Goal: Task Accomplishment & Management: Manage account settings

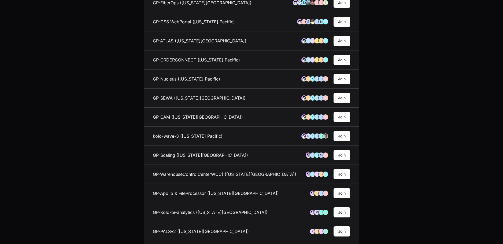
scroll to position [403, 0]
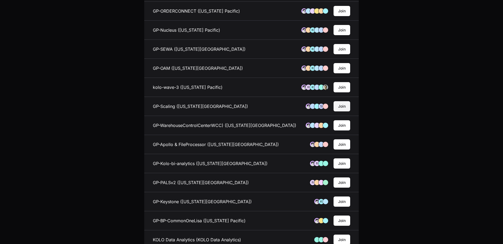
click at [344, 107] on button "Join" at bounding box center [342, 106] width 17 height 10
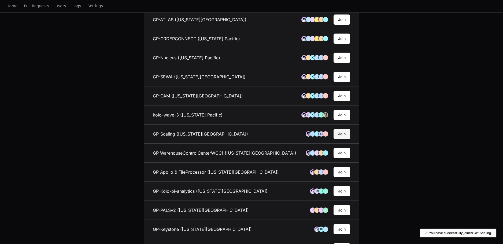
scroll to position [0, 0]
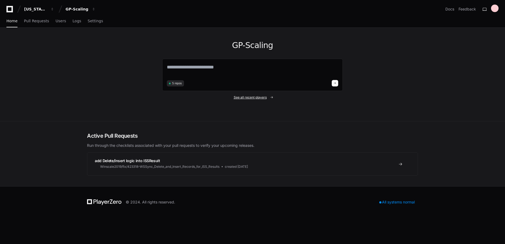
click at [250, 97] on span "See all recent players" at bounding box center [249, 97] width 33 height 4
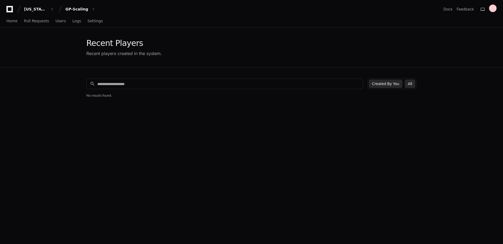
click at [414, 85] on button "All" at bounding box center [410, 83] width 11 height 9
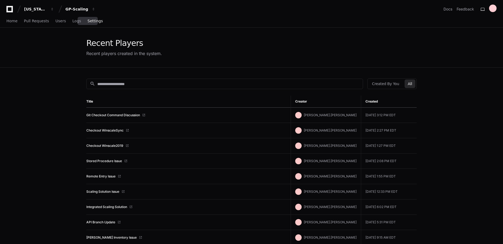
click at [88, 21] on span "Settings" at bounding box center [94, 20] width 15 height 3
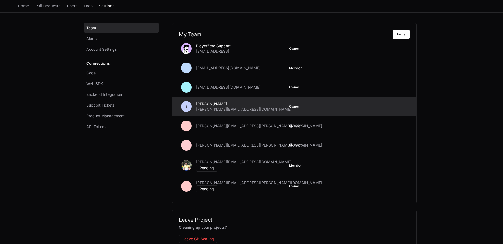
scroll to position [47, 0]
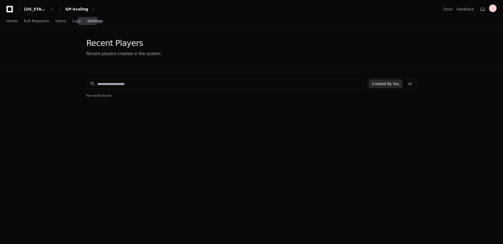
click at [88, 21] on span "Settings" at bounding box center [94, 20] width 15 height 3
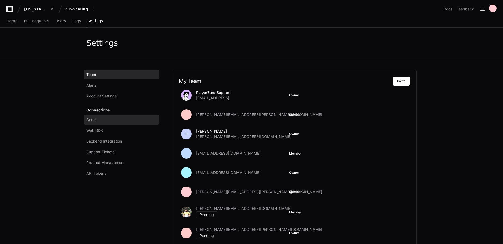
click at [97, 119] on link "Code" at bounding box center [122, 120] width 76 height 10
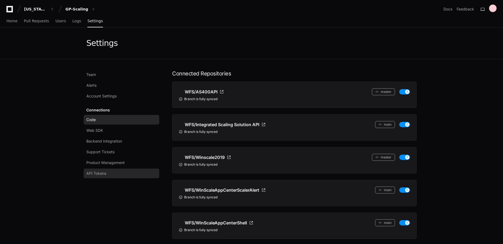
click at [101, 174] on span "API Tokens" at bounding box center [96, 173] width 20 height 5
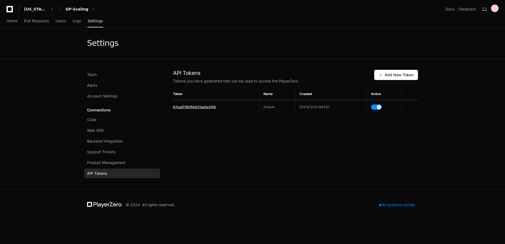
click at [191, 107] on span "67cad71591f4d131aa5e3f48" at bounding box center [194, 107] width 43 height 4
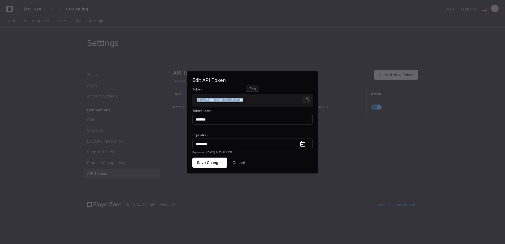
click at [306, 99] on span at bounding box center [306, 99] width 3 height 3
click at [241, 162] on button "Cancel" at bounding box center [238, 163] width 12 height 10
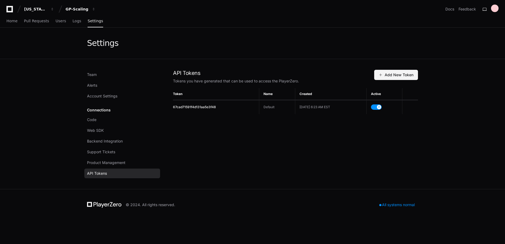
click at [392, 72] on span "Add New Token" at bounding box center [395, 74] width 35 height 5
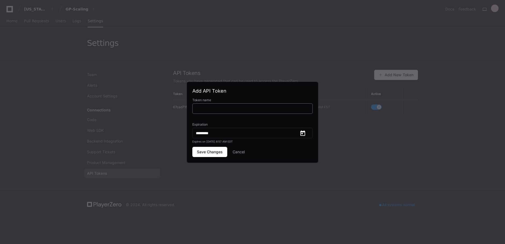
click at [216, 109] on input at bounding box center [252, 108] width 113 height 5
type input "*********"
click at [214, 152] on span "Save Changes" at bounding box center [210, 151] width 26 height 5
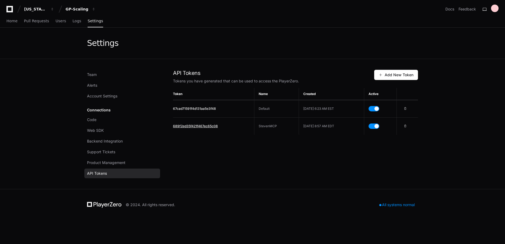
click at [204, 126] on span "689f2ed35f421f467ec65c08" at bounding box center [195, 126] width 45 height 4
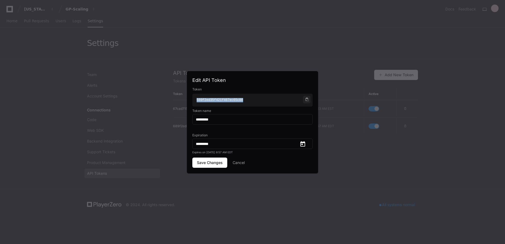
click at [305, 98] on span at bounding box center [306, 99] width 3 height 3
click at [240, 162] on button "Cancel" at bounding box center [238, 163] width 12 height 10
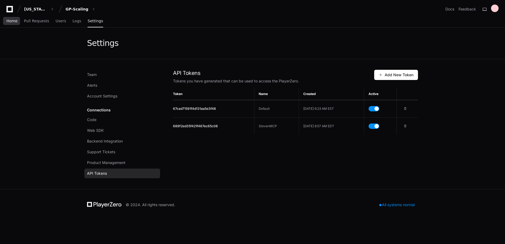
click at [12, 21] on span "Home" at bounding box center [11, 20] width 11 height 3
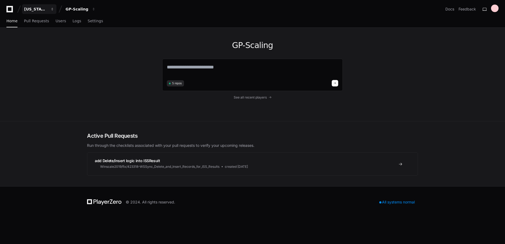
click at [35, 8] on div "[US_STATE] Pacific" at bounding box center [35, 8] width 23 height 5
click at [52, 39] on span "[US_STATE] Pacific" at bounding box center [59, 39] width 39 height 6
click at [70, 93] on div "GP-Scaling 5 repos See all recent players" at bounding box center [252, 75] width 505 height 94
click at [9, 9] on icon at bounding box center [9, 9] width 11 height 6
click at [12, 24] on link "Home" at bounding box center [11, 21] width 11 height 12
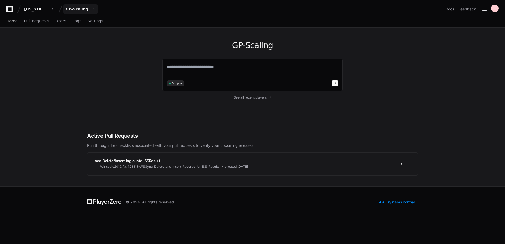
click at [47, 8] on div "GP-Scaling" at bounding box center [35, 8] width 23 height 5
click at [79, 8] on div "GP-Scaling" at bounding box center [76, 8] width 23 height 5
click at [35, 8] on div "[US_STATE] Pacific" at bounding box center [35, 8] width 23 height 5
click at [42, 38] on span "[US_STATE] Pacific" at bounding box center [59, 39] width 39 height 6
click at [61, 81] on div "GP-Scaling 5 repos See all recent players" at bounding box center [252, 75] width 505 height 94
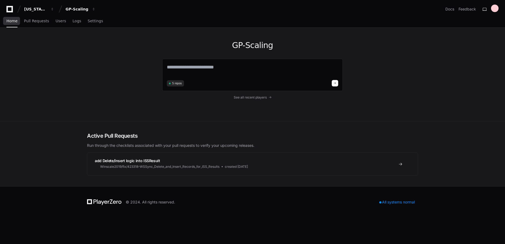
click at [10, 20] on span "Home" at bounding box center [11, 20] width 11 height 3
click at [9, 8] on icon at bounding box center [9, 9] width 11 height 6
click at [36, 10] on div "[US_STATE] Pacific" at bounding box center [35, 8] width 23 height 5
click at [41, 40] on span "[US_STATE] Pacific" at bounding box center [59, 39] width 39 height 6
click at [53, 10] on span "button" at bounding box center [52, 9] width 4 height 4
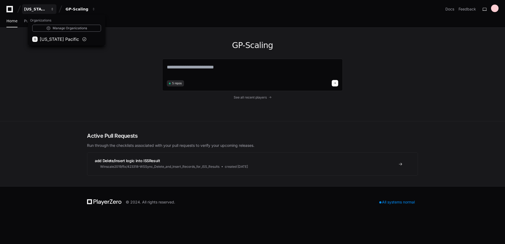
click at [53, 10] on span "button" at bounding box center [52, 9] width 4 height 4
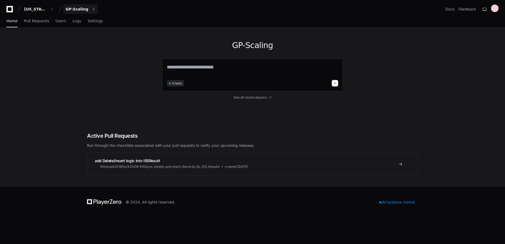
click at [54, 9] on span "button" at bounding box center [52, 9] width 4 height 4
click at [101, 28] on link "Join or create a project" at bounding box center [101, 28] width 69 height 7
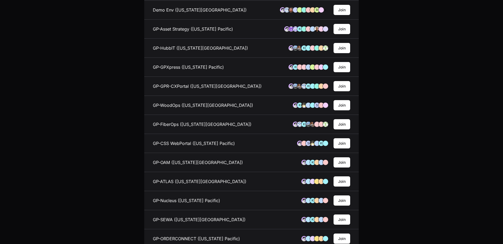
scroll to position [235, 0]
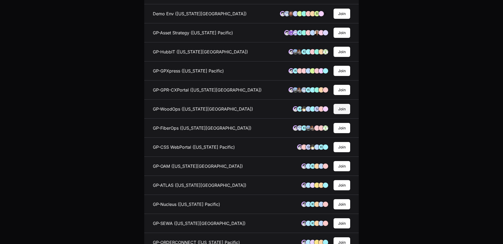
click at [344, 108] on button "Join" at bounding box center [342, 109] width 17 height 10
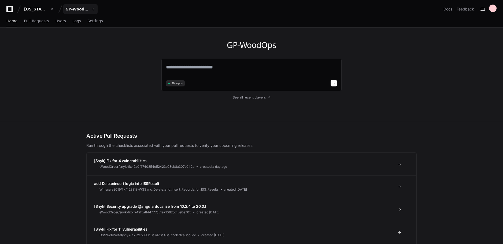
click at [54, 8] on span "button" at bounding box center [52, 9] width 4 height 4
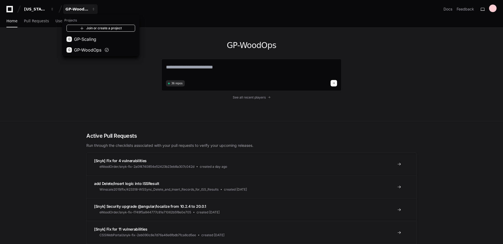
click at [97, 27] on link "Join or create a project" at bounding box center [101, 28] width 69 height 7
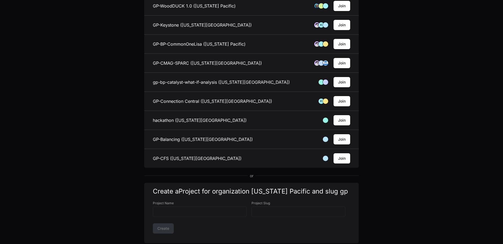
scroll to position [556, 0]
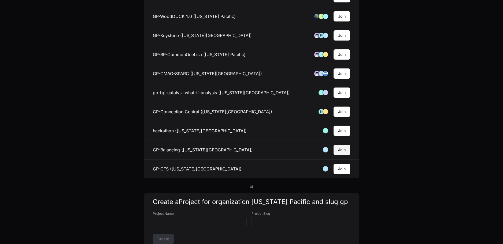
click at [345, 150] on button "Join" at bounding box center [342, 150] width 17 height 10
